Goal: Task Accomplishment & Management: Use online tool/utility

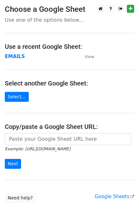
click at [14, 54] on strong "EMAILS" at bounding box center [15, 57] width 20 height 6
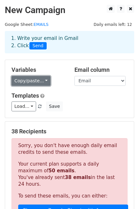
click at [28, 85] on link "Copy/paste..." at bounding box center [30, 81] width 39 height 10
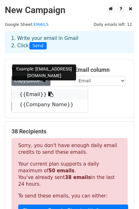
click at [33, 94] on link "{{Email}}" at bounding box center [50, 94] width 76 height 10
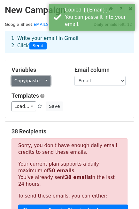
click at [31, 84] on link "Copy/paste..." at bounding box center [30, 81] width 39 height 10
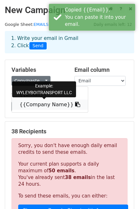
click at [40, 108] on link "{{Company Name}}" at bounding box center [50, 104] width 76 height 10
